Goal: Navigation & Orientation: Find specific page/section

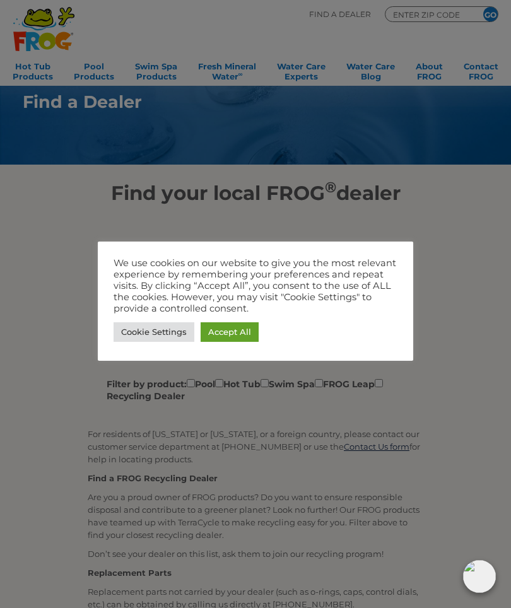
click at [245, 335] on link "Accept All" at bounding box center [230, 332] width 58 height 20
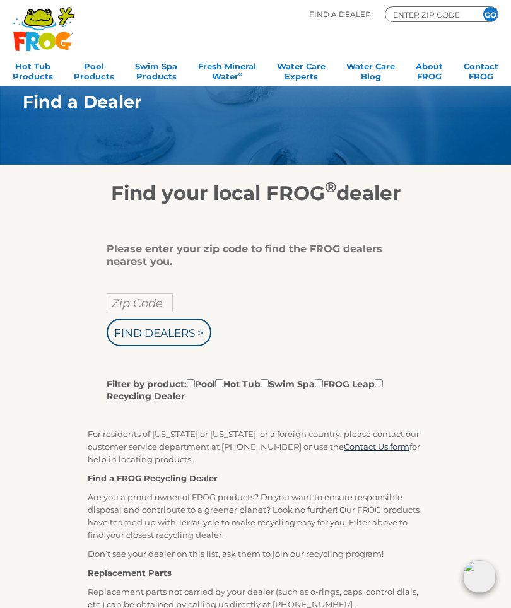
click at [165, 338] on input "Find Dealers >" at bounding box center [159, 333] width 105 height 28
click at [144, 306] on input "Zip Code" at bounding box center [140, 302] width 66 height 19
type input "ENTER ZIP CODE"
type input "Zip Code"
click at [147, 302] on input "text" at bounding box center [140, 302] width 66 height 19
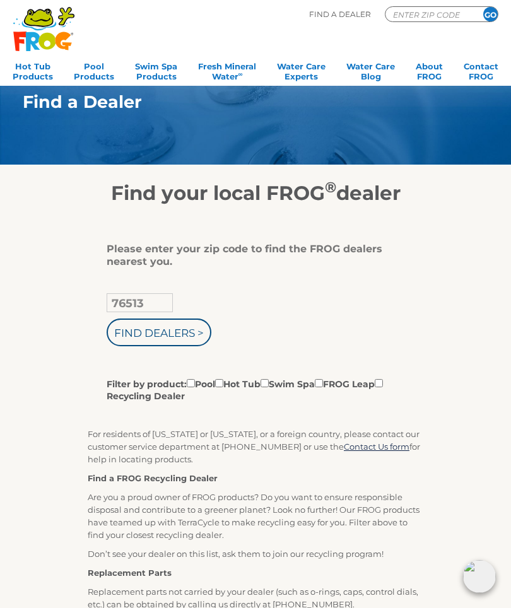
type input "76513"
click at [179, 336] on input "Find Dealers >" at bounding box center [159, 333] width 105 height 28
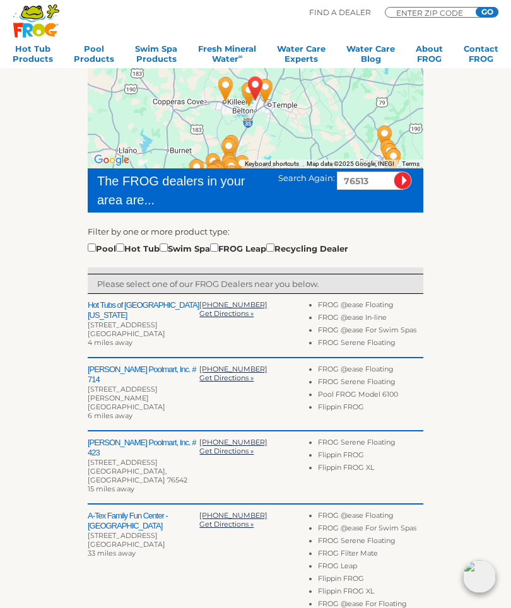
scroll to position [176, 0]
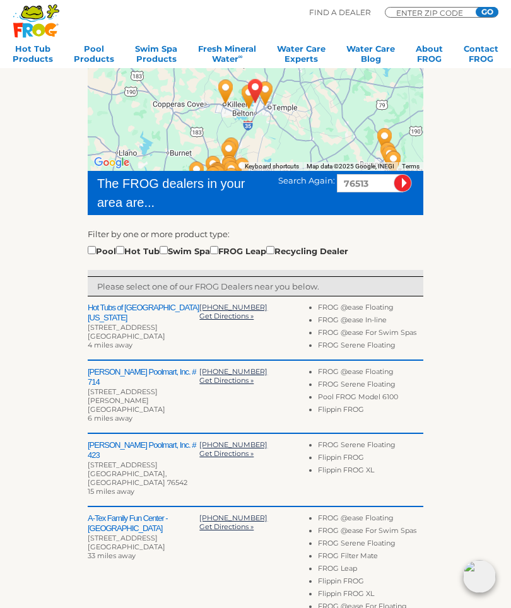
click at [145, 310] on h2 "Hot Tubs of Central Texas" at bounding box center [144, 313] width 112 height 20
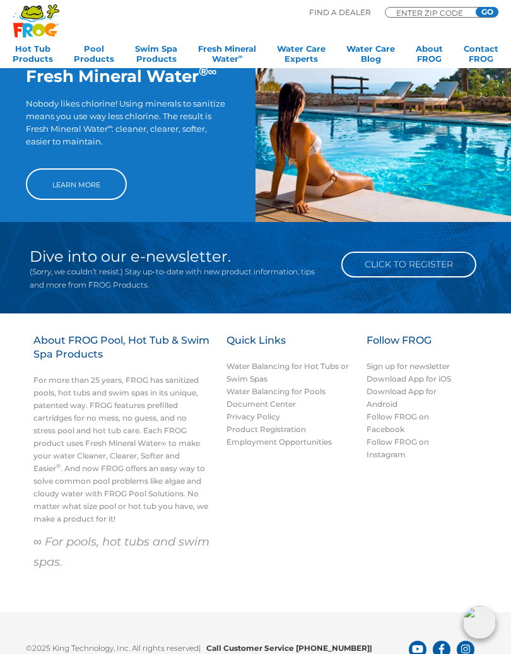
scroll to position [927, 0]
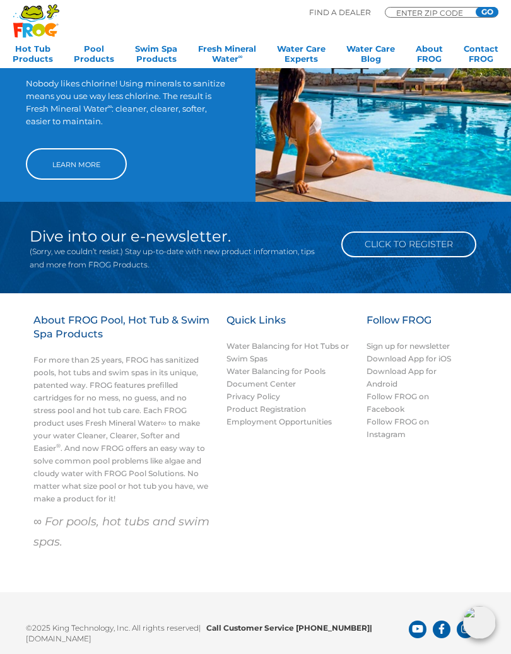
click at [44, 380] on p "For more than 25 years, FROG has sanitized pools, hot tubs and swim spas in its…" at bounding box center [121, 429] width 177 height 151
